Goal: Information Seeking & Learning: Understand process/instructions

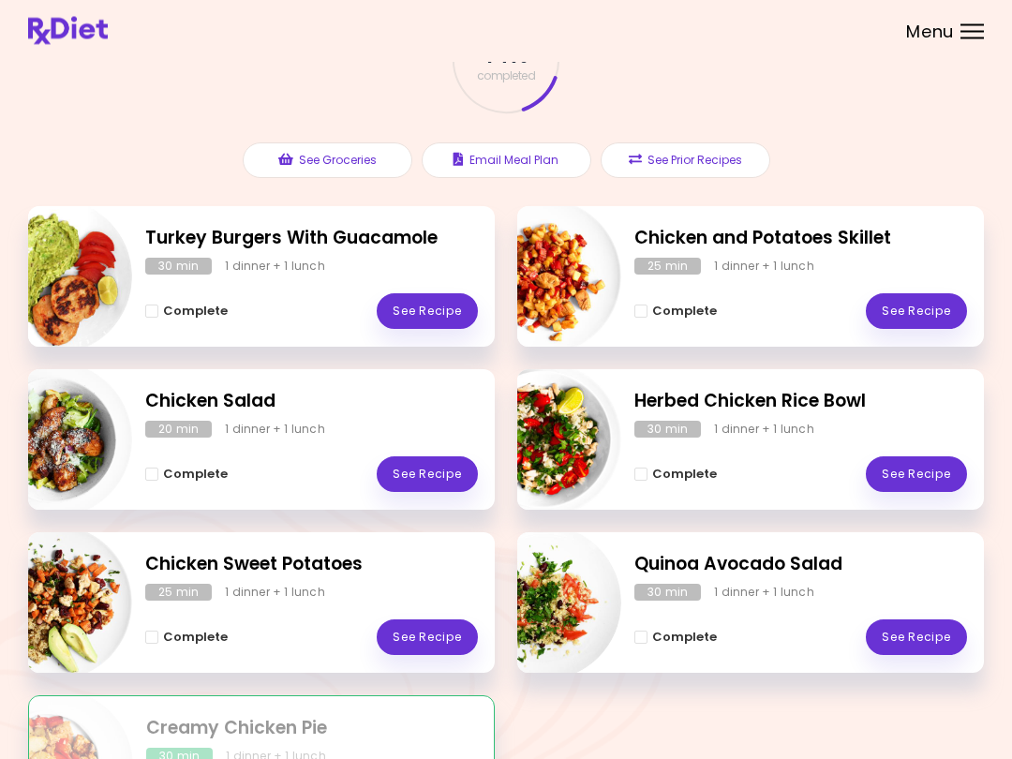
scroll to position [134, 0]
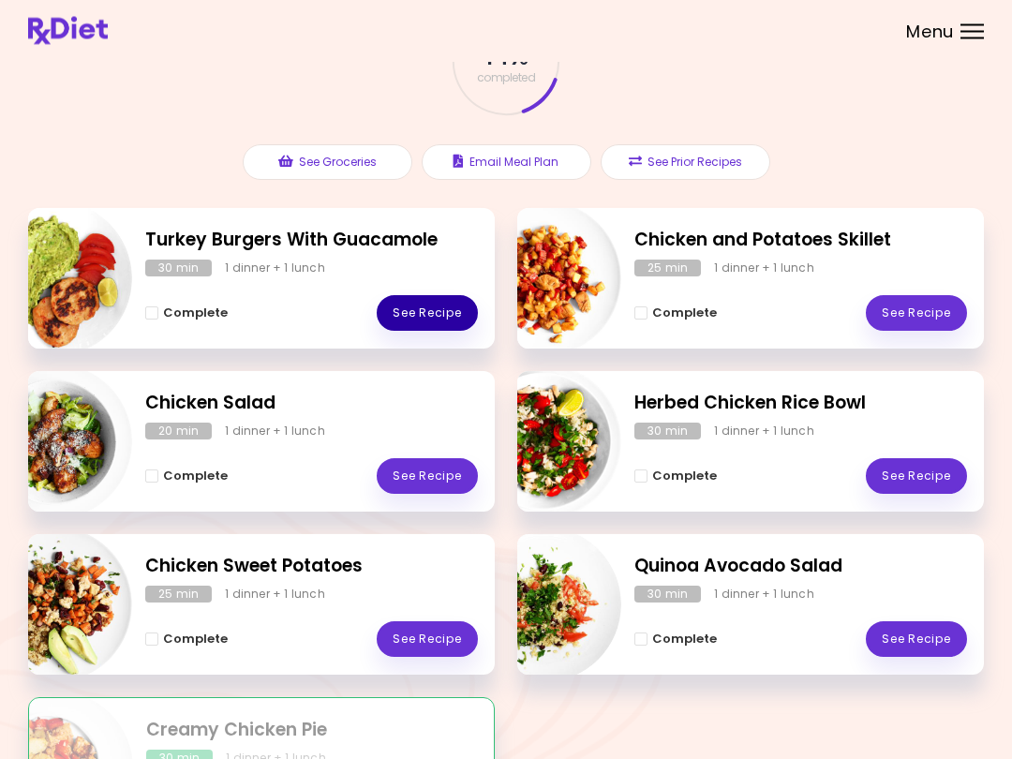
click at [410, 301] on link "See Recipe" at bounding box center [427, 314] width 101 height 36
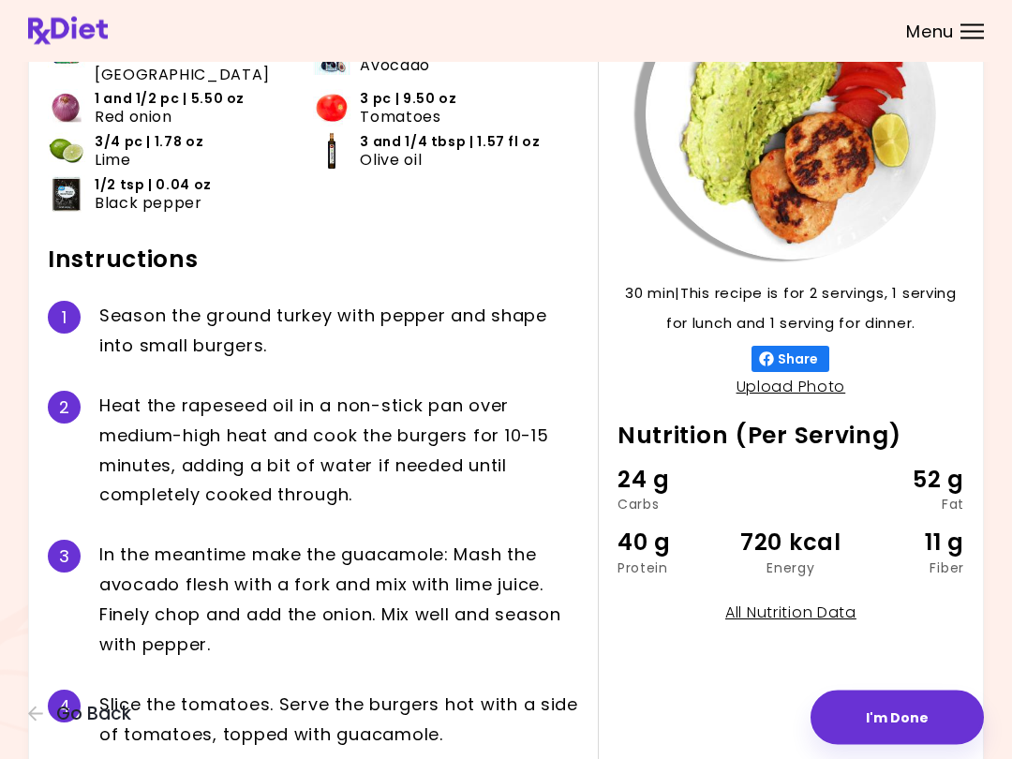
scroll to position [186, 0]
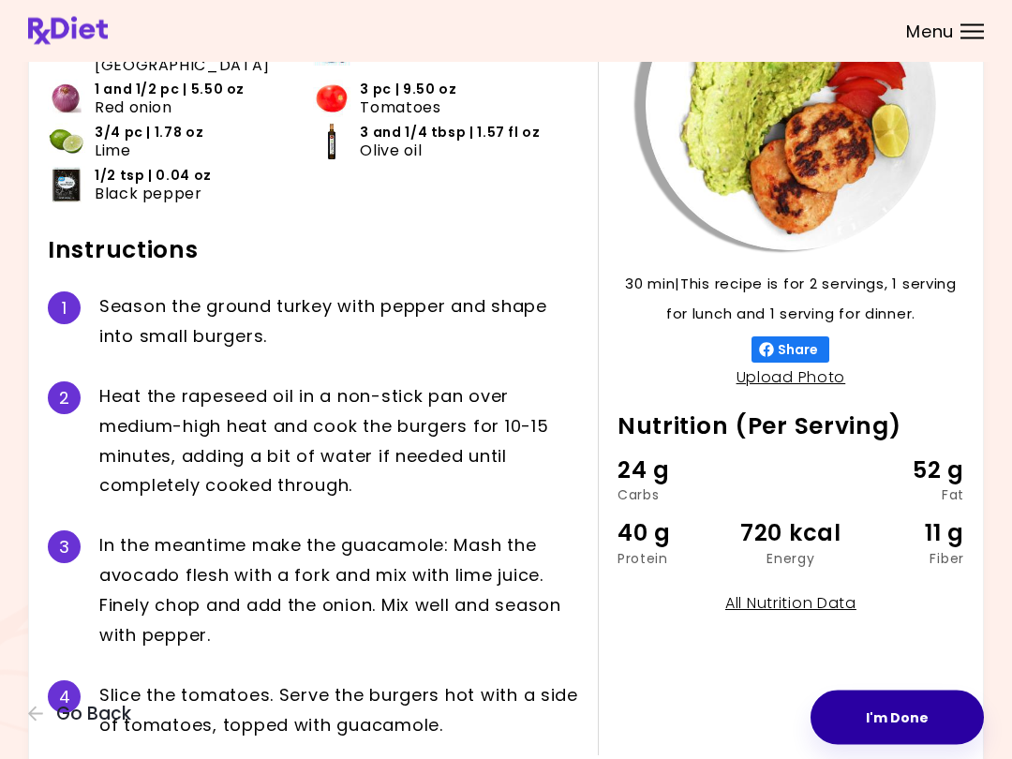
click at [924, 712] on button "I'm Done" at bounding box center [897, 718] width 173 height 54
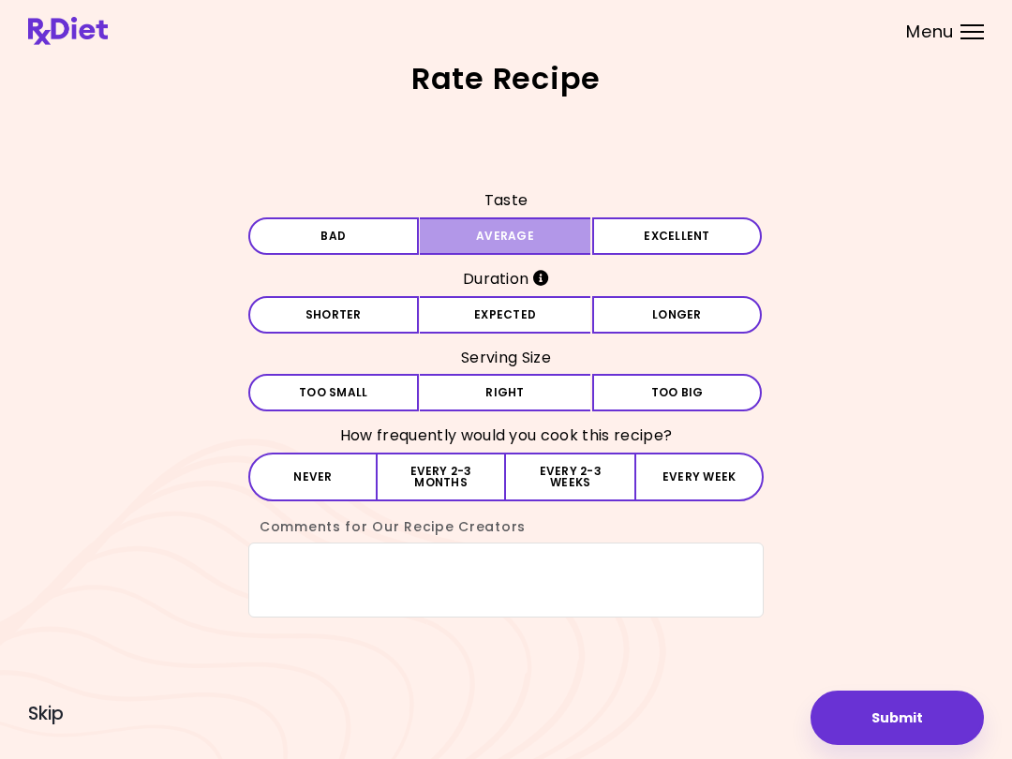
click at [462, 252] on button "Average" at bounding box center [505, 235] width 171 height 37
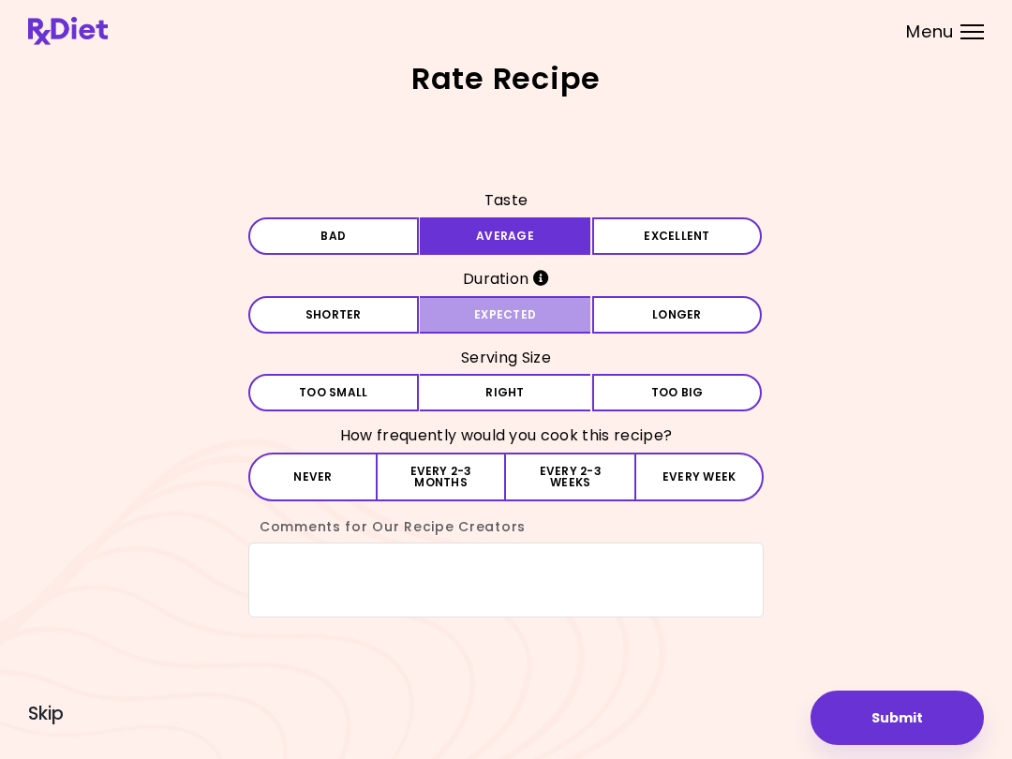
click at [451, 311] on button "Expected" at bounding box center [505, 314] width 171 height 37
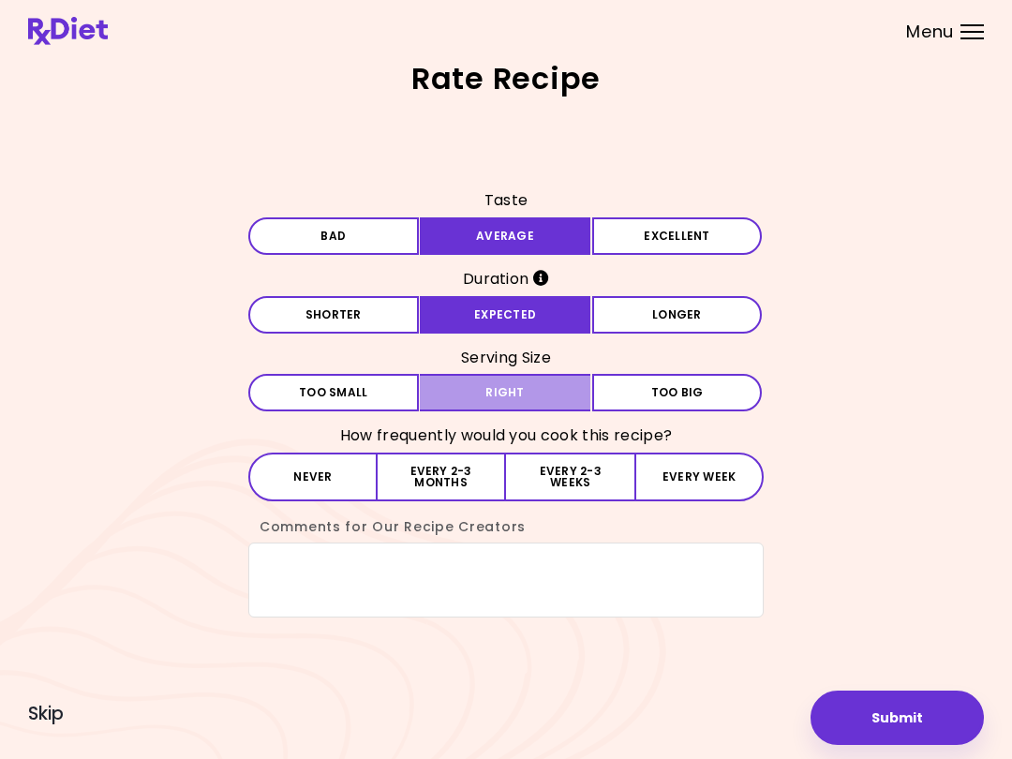
click at [482, 385] on button "Right" at bounding box center [505, 392] width 171 height 37
click at [866, 721] on button "Submit" at bounding box center [897, 718] width 173 height 54
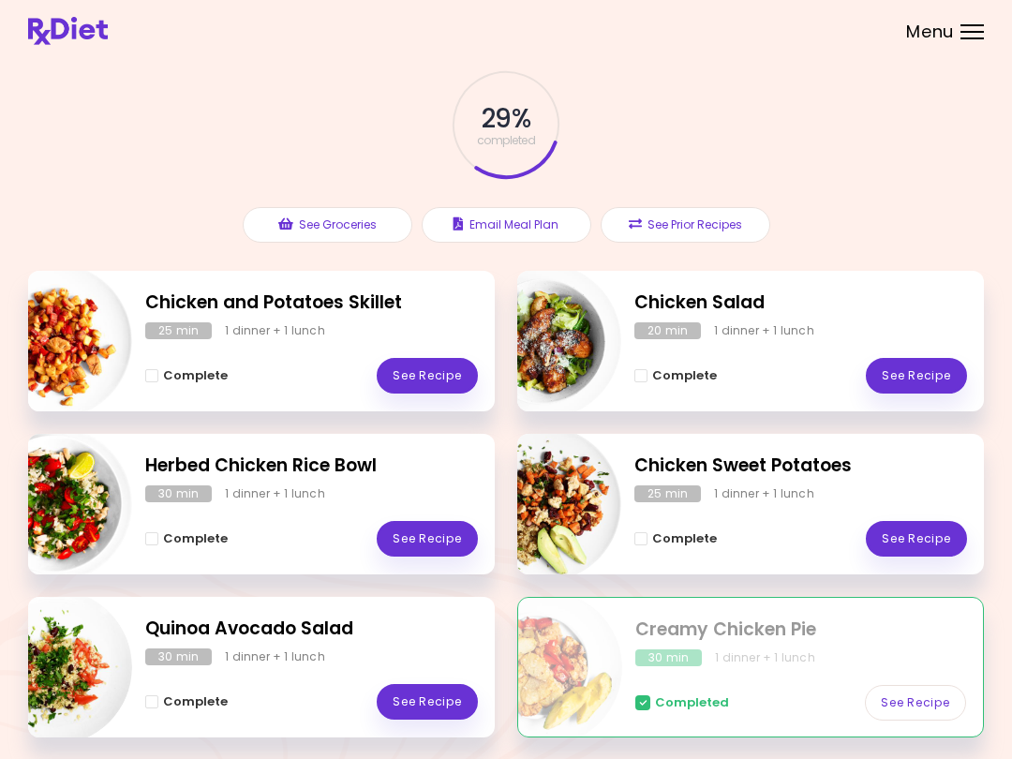
scroll to position [71, 0]
click at [919, 536] on link "See Recipe" at bounding box center [916, 540] width 101 height 36
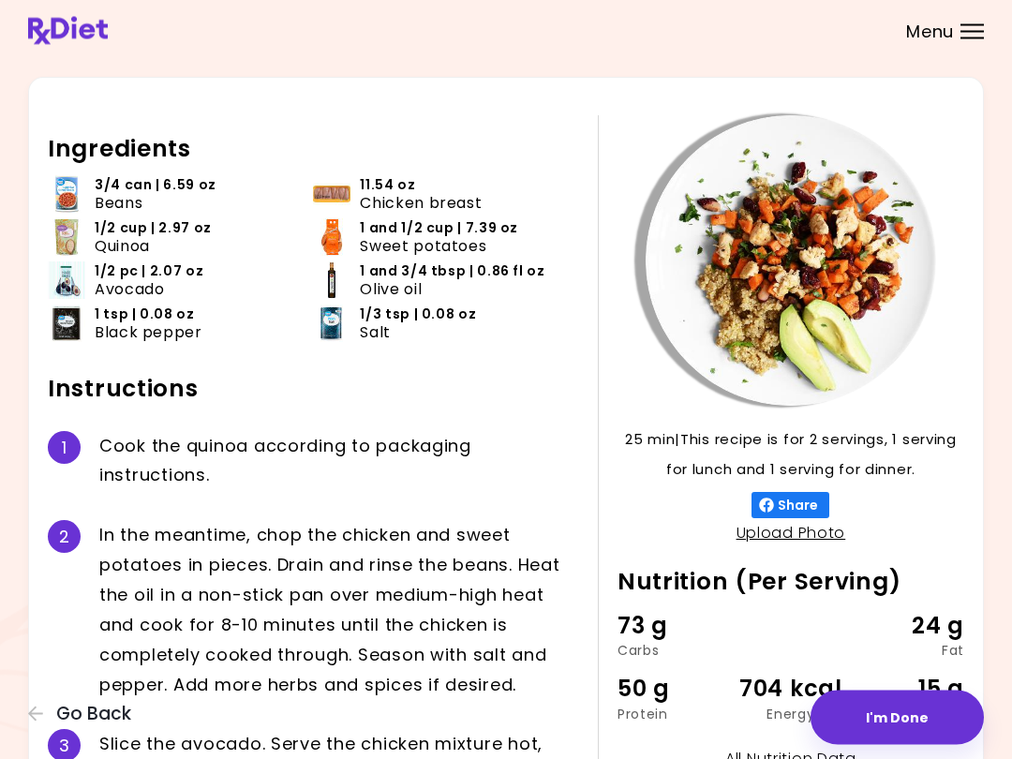
scroll to position [33, 0]
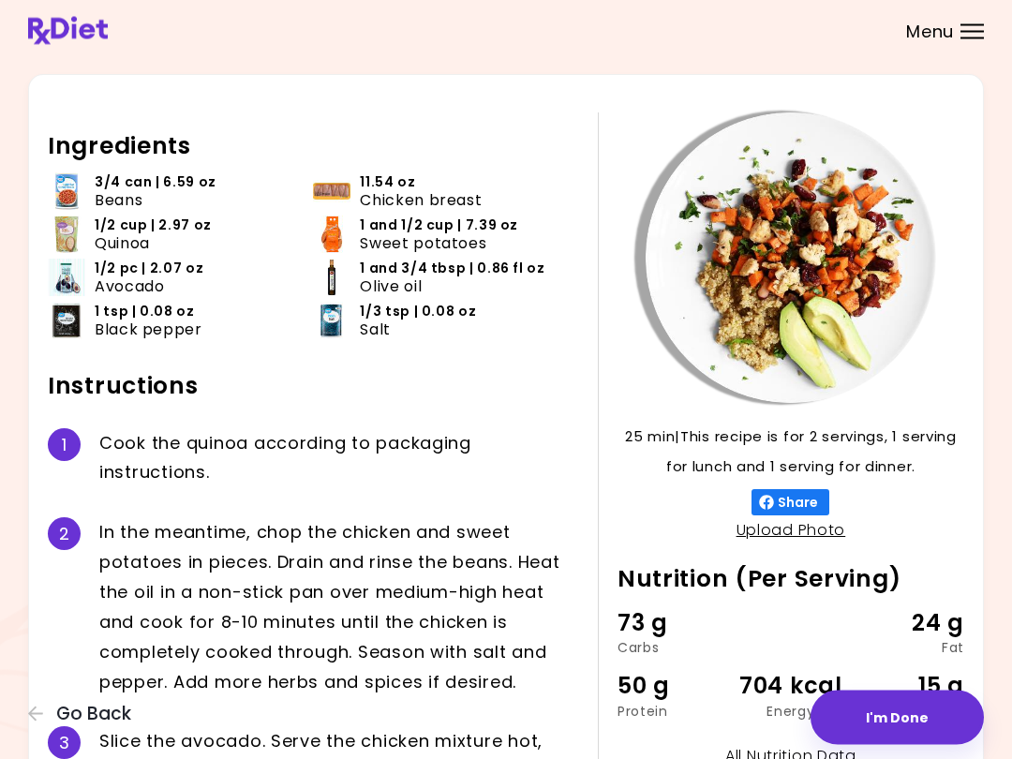
click at [44, 496] on div "25 min 25 min | This recipe is for 2 servings, 1 serving for lunch and 1 servin…" at bounding box center [506, 458] width 956 height 766
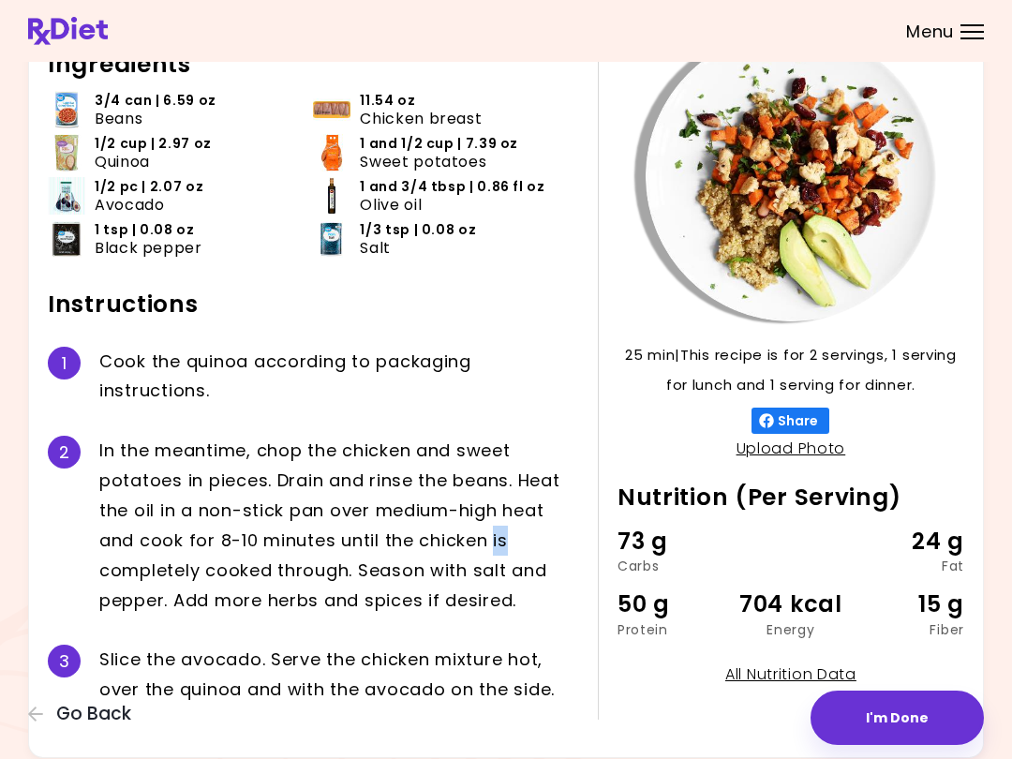
scroll to position [114, 0]
click at [45, 536] on div "25 min 25 min | This recipe is for 2 servings, 1 serving for lunch and 1 servin…" at bounding box center [506, 376] width 956 height 766
click at [52, 536] on div "2 I n t h e m e a n t i m e , c h o p t h e c h i c k e n a n d s w e e t p o t…" at bounding box center [314, 526] width 532 height 209
click at [52, 535] on div "2 I n t h e m e a n t i m e , c h o p t h e c h i c k e n a n d s w e e t p o t…" at bounding box center [314, 526] width 532 height 209
click at [922, 133] on img at bounding box center [791, 177] width 291 height 291
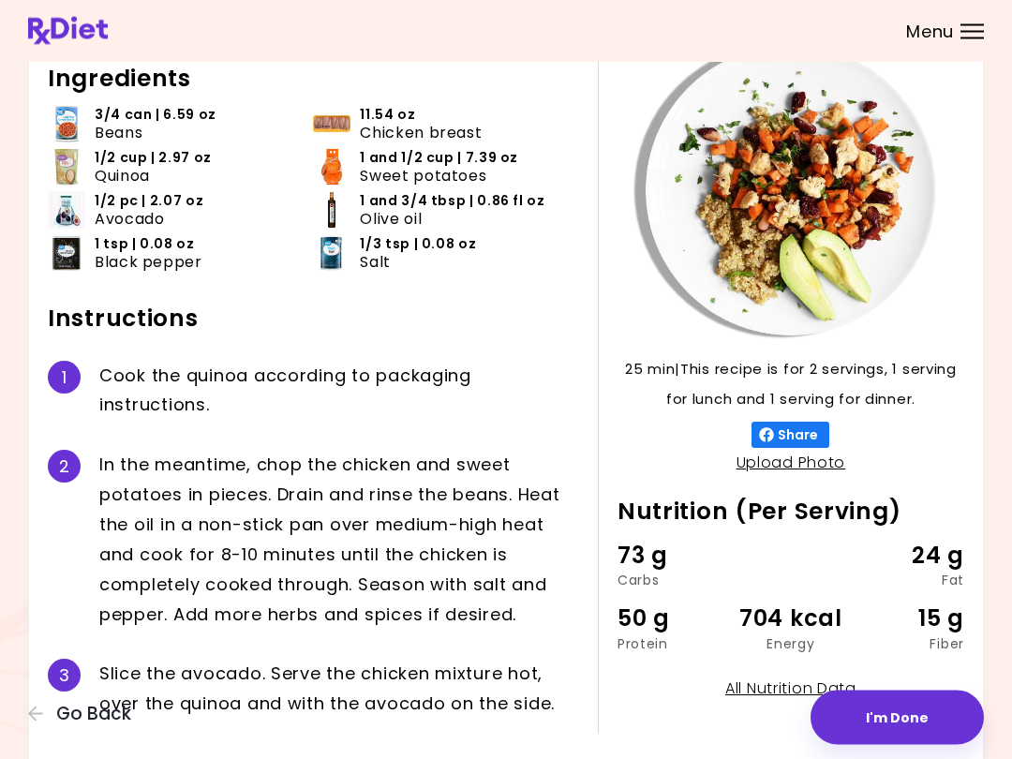
scroll to position [79, 0]
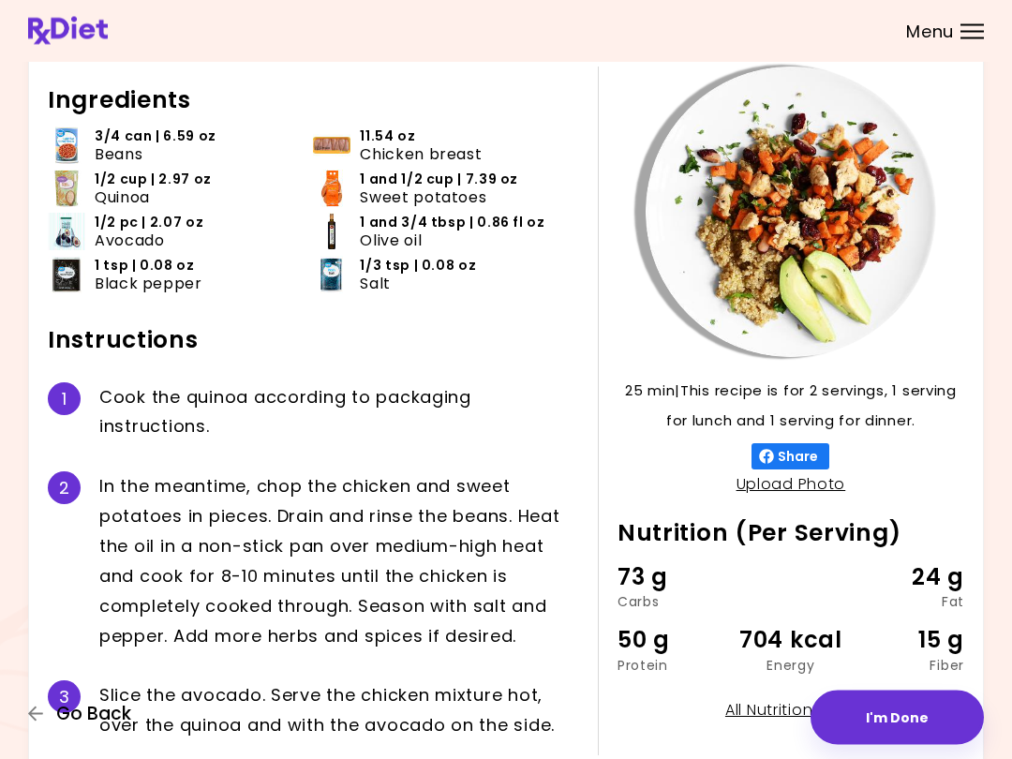
click at [88, 704] on span "Go Back" at bounding box center [93, 714] width 75 height 21
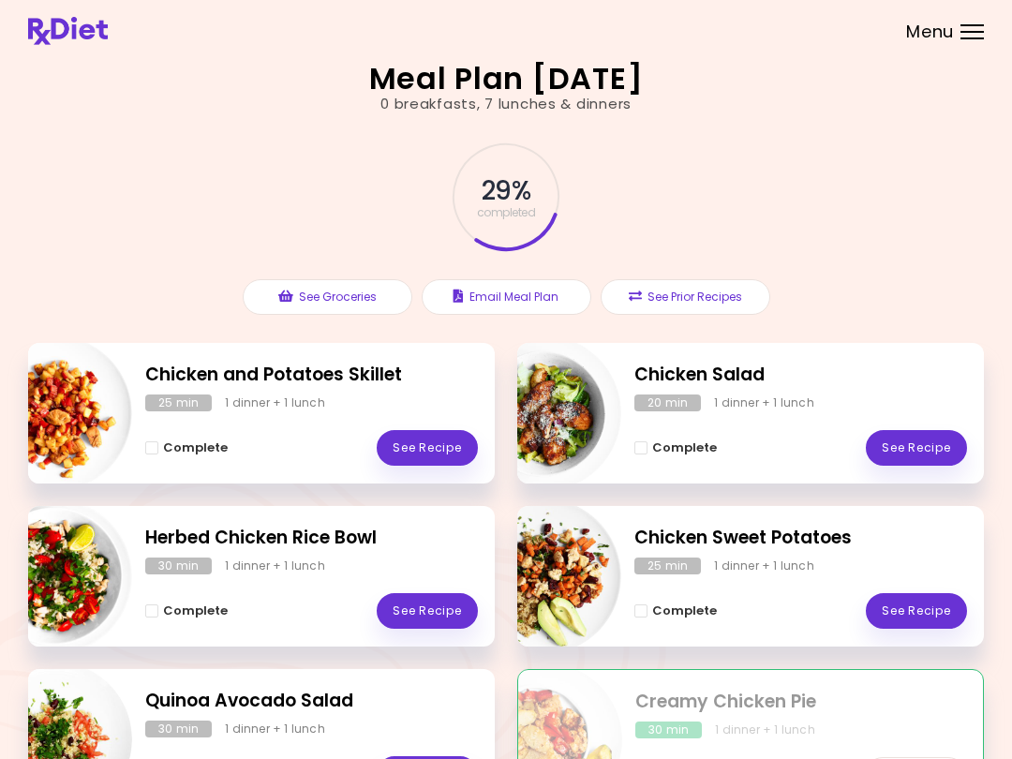
click at [102, 541] on img "Info - Herbed Chicken Rice Bowl" at bounding box center [55, 577] width 156 height 156
select select "*"
click at [411, 597] on link "See Recipe" at bounding box center [427, 611] width 101 height 36
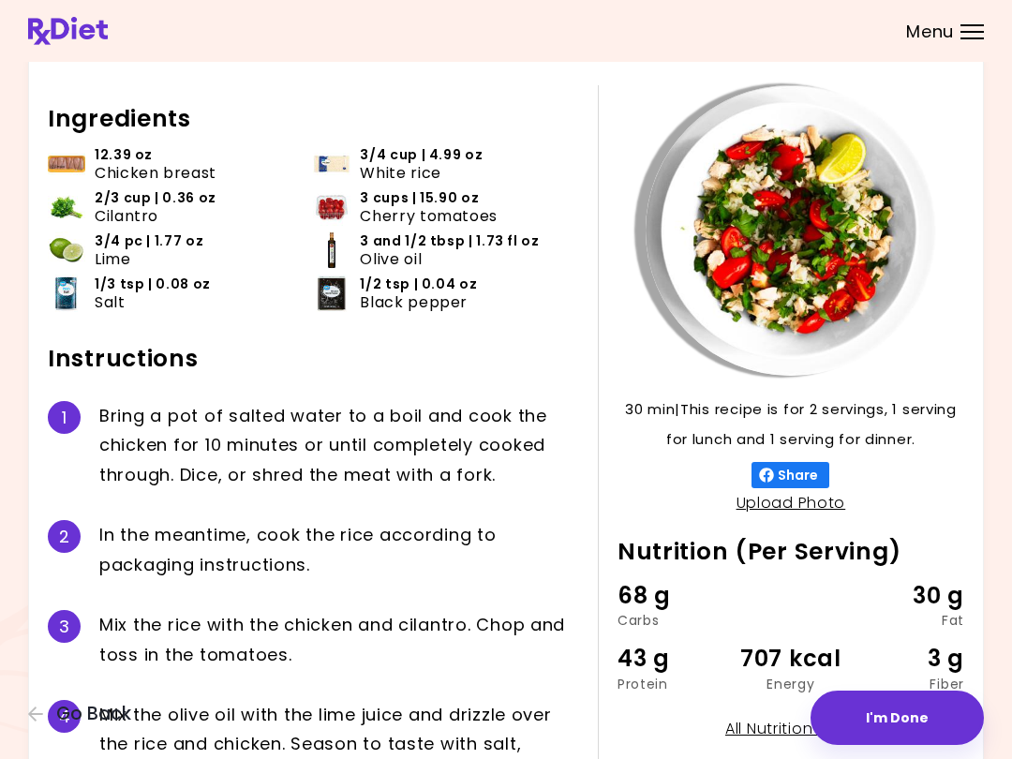
scroll to position [60, 0]
